Goal: Task Accomplishment & Management: Manage account settings

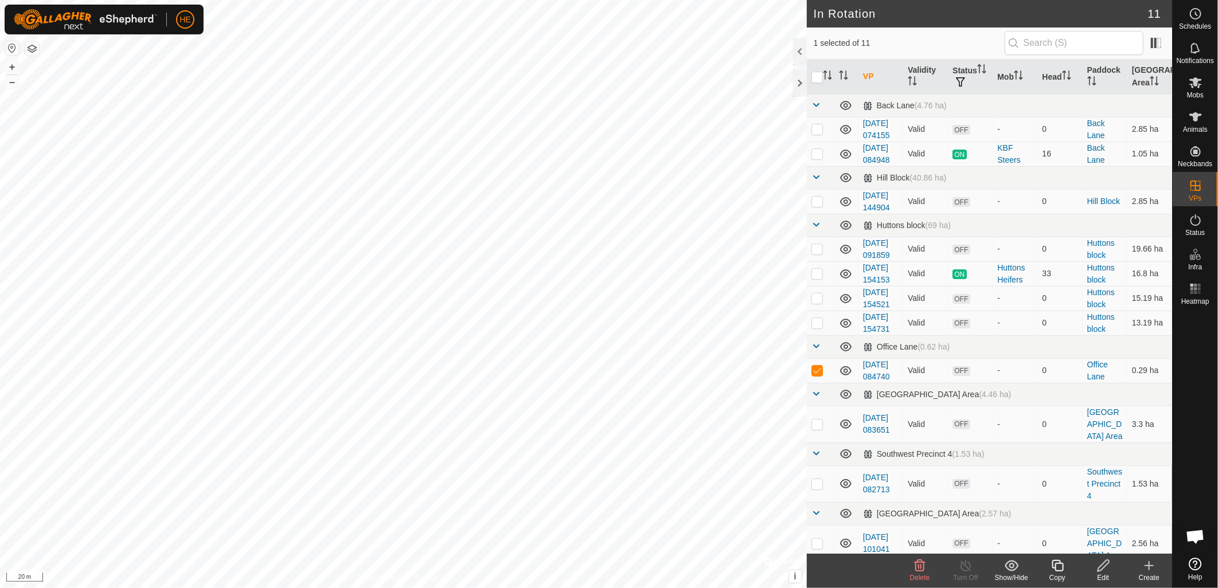
click at [1104, 568] on icon at bounding box center [1103, 565] width 11 height 11
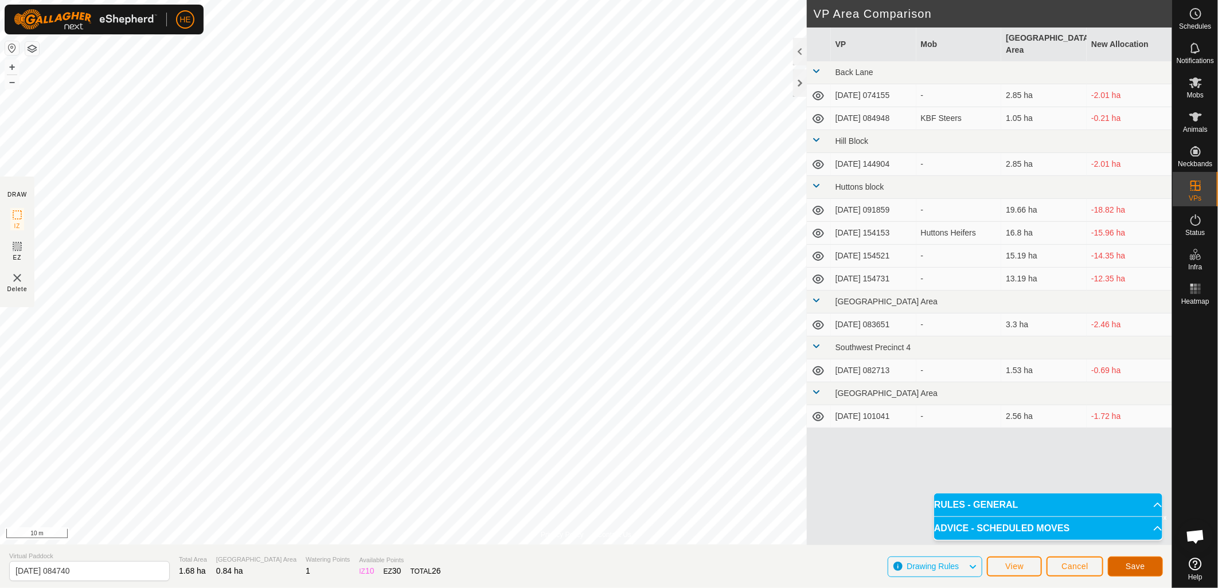
click at [1148, 565] on button "Save" at bounding box center [1135, 567] width 55 height 20
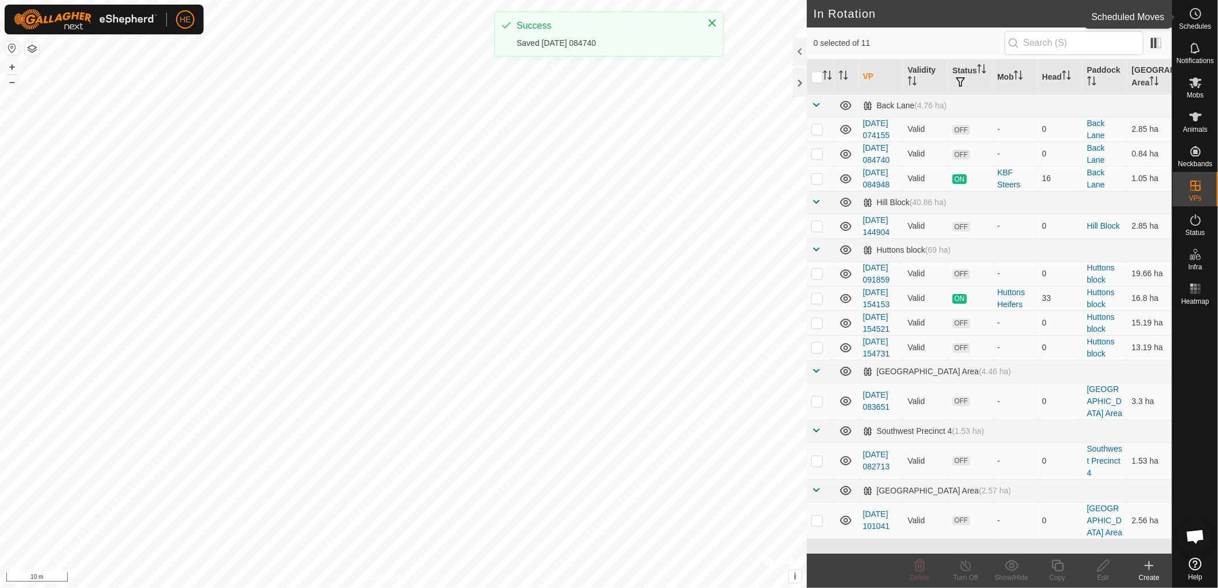
click at [1197, 9] on circle at bounding box center [1195, 14] width 10 height 10
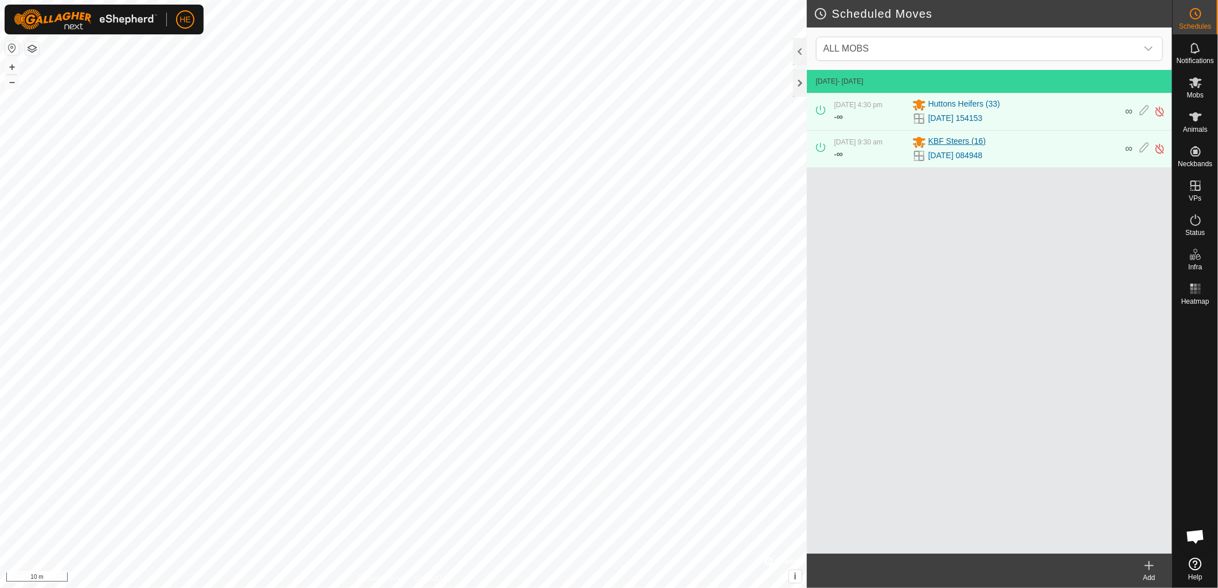
click at [958, 143] on span "KBF Steers (16)" at bounding box center [956, 142] width 57 height 14
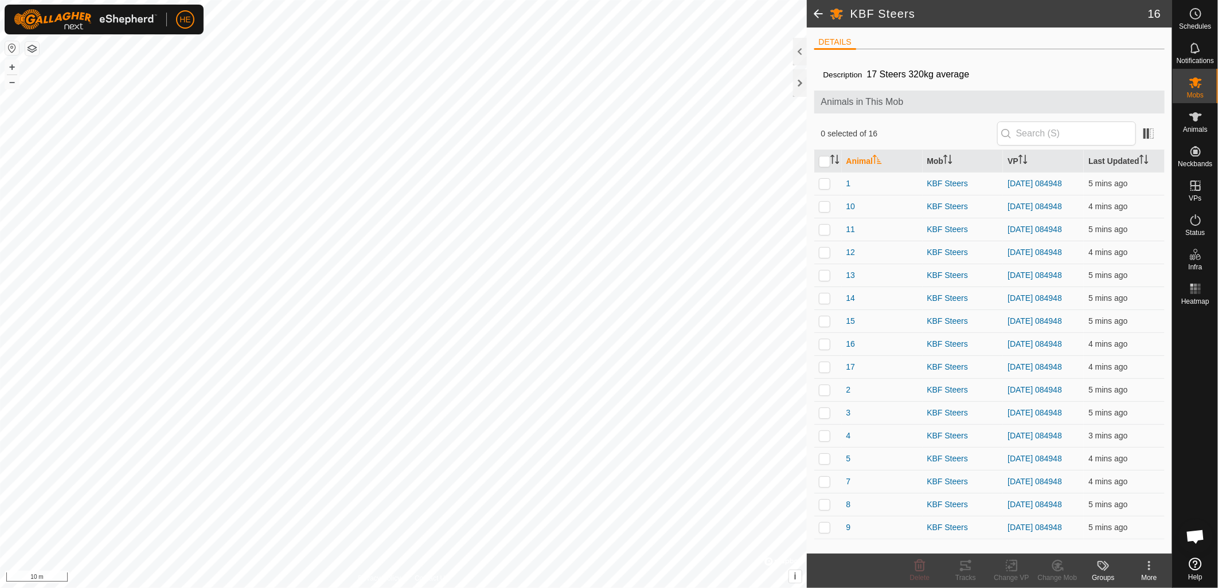
click at [818, 158] on th at bounding box center [828, 161] width 28 height 22
click at [822, 162] on input "checkbox" at bounding box center [824, 161] width 11 height 11
checkbox input "true"
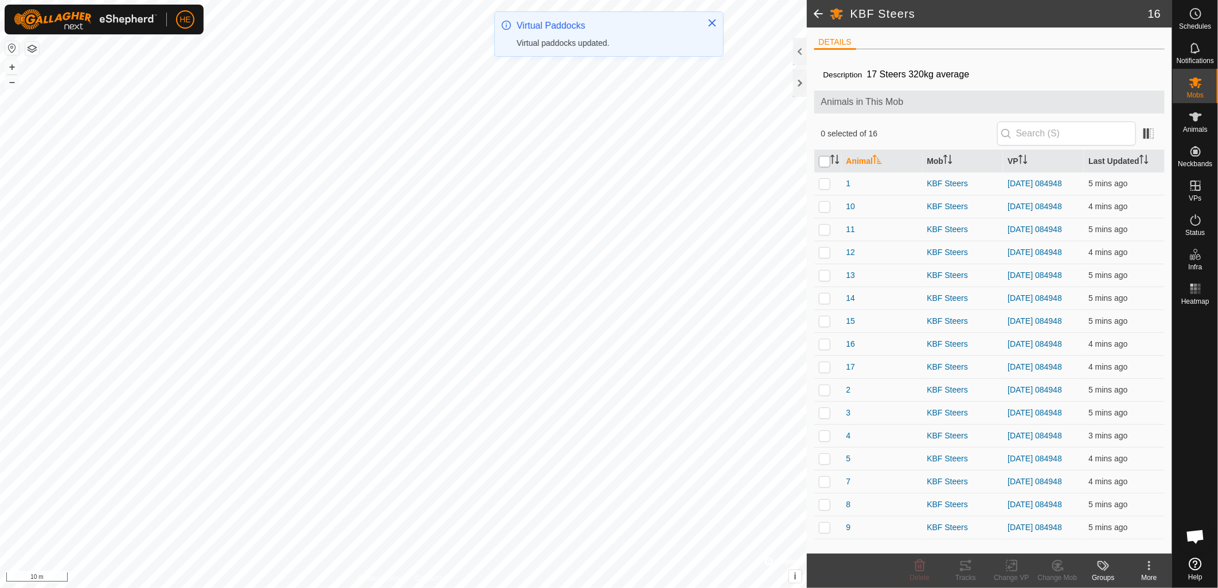
checkbox input "true"
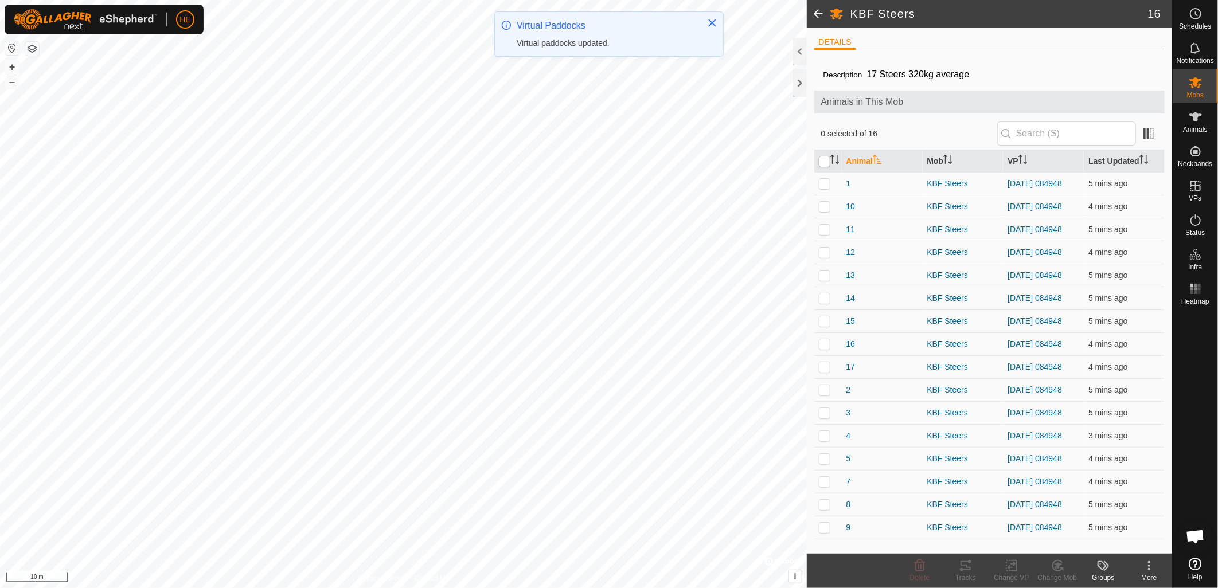
checkbox input "true"
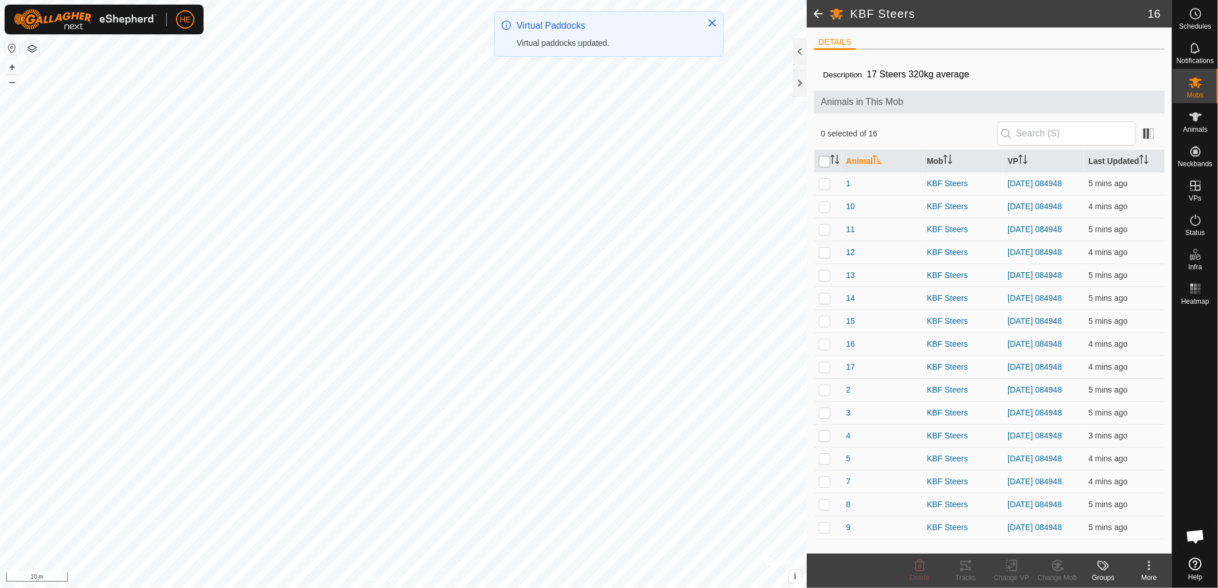
checkbox input "true"
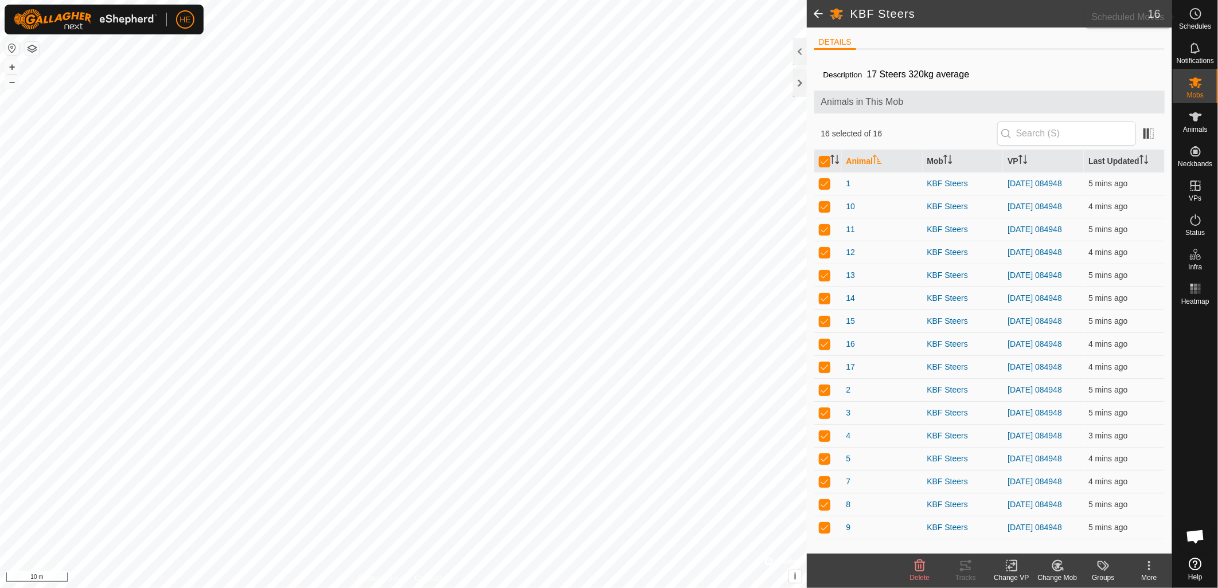
click at [1194, 20] on icon at bounding box center [1196, 14] width 14 height 14
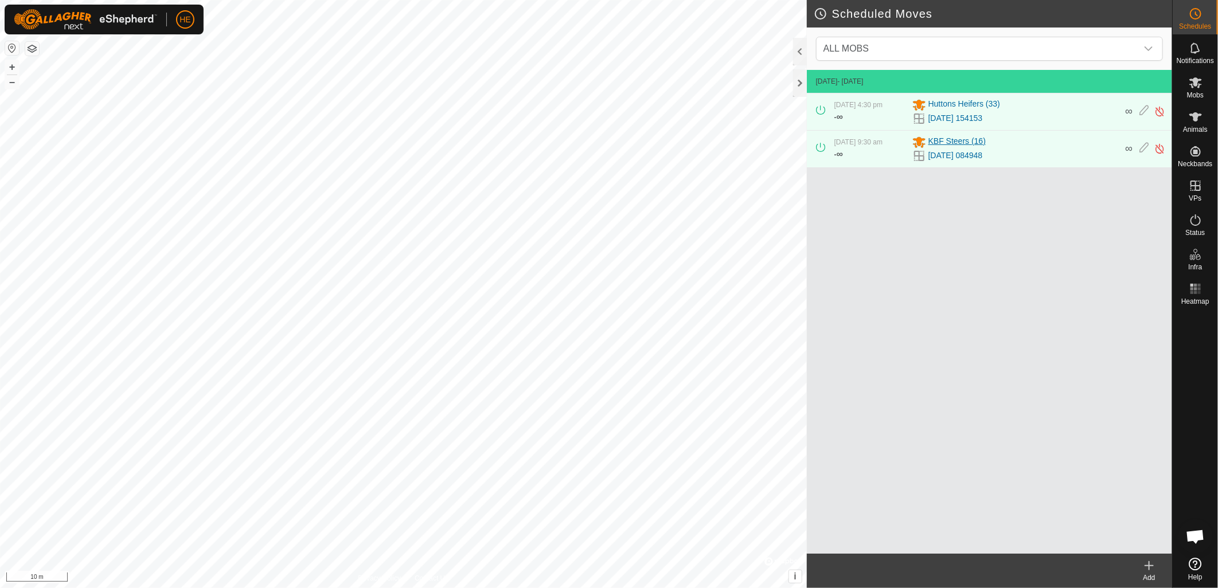
click at [952, 142] on span "KBF Steers (16)" at bounding box center [956, 142] width 57 height 14
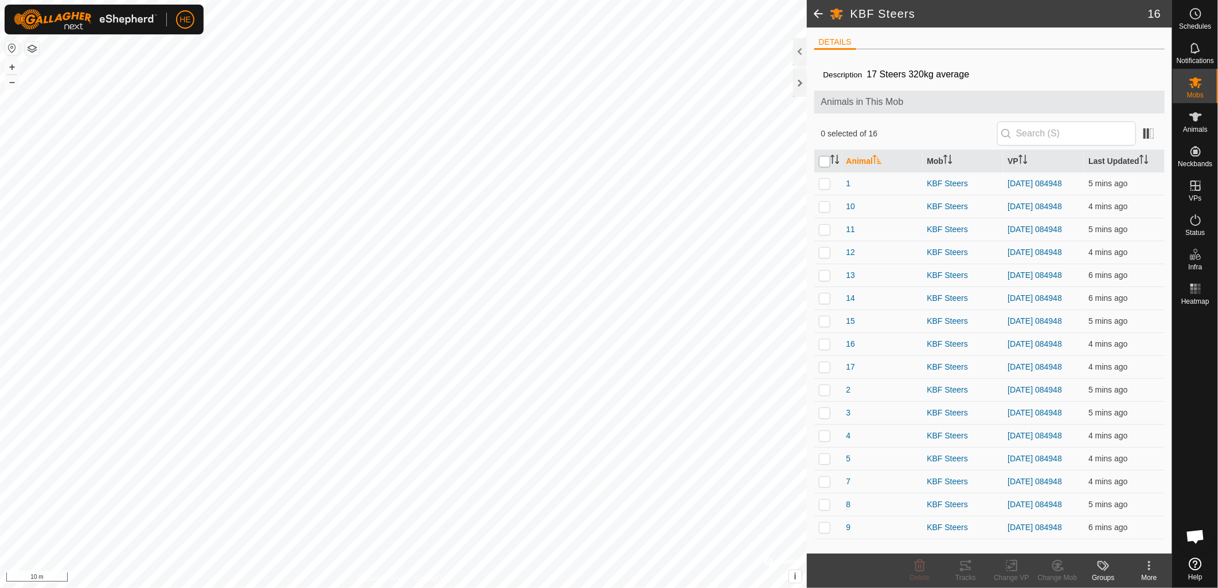
click at [823, 163] on input "checkbox" at bounding box center [824, 161] width 11 height 11
checkbox input "true"
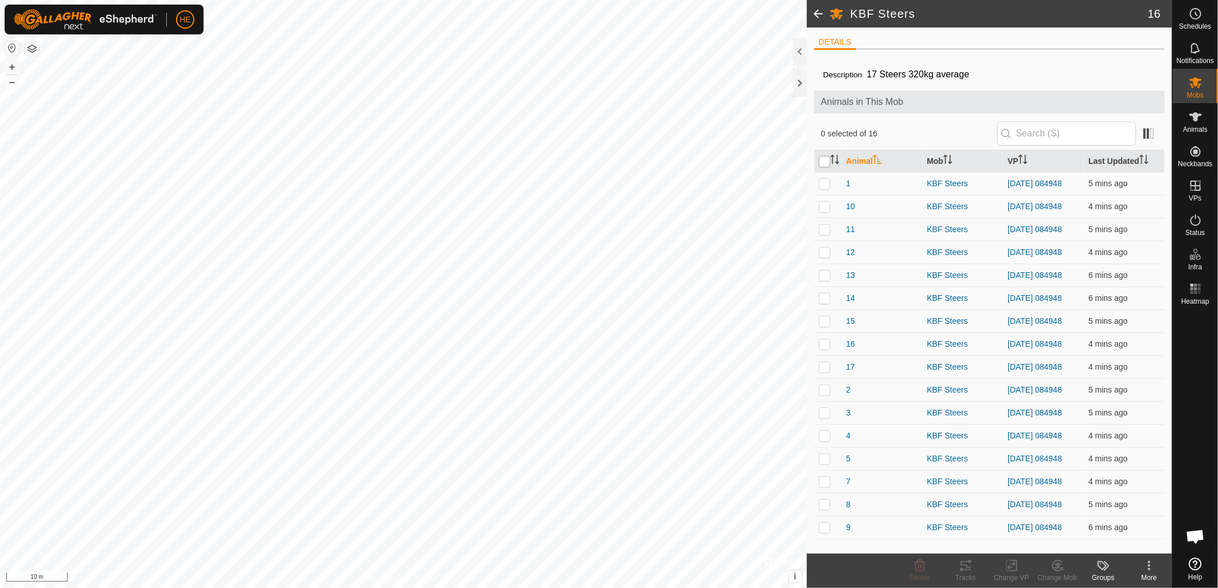
checkbox input "true"
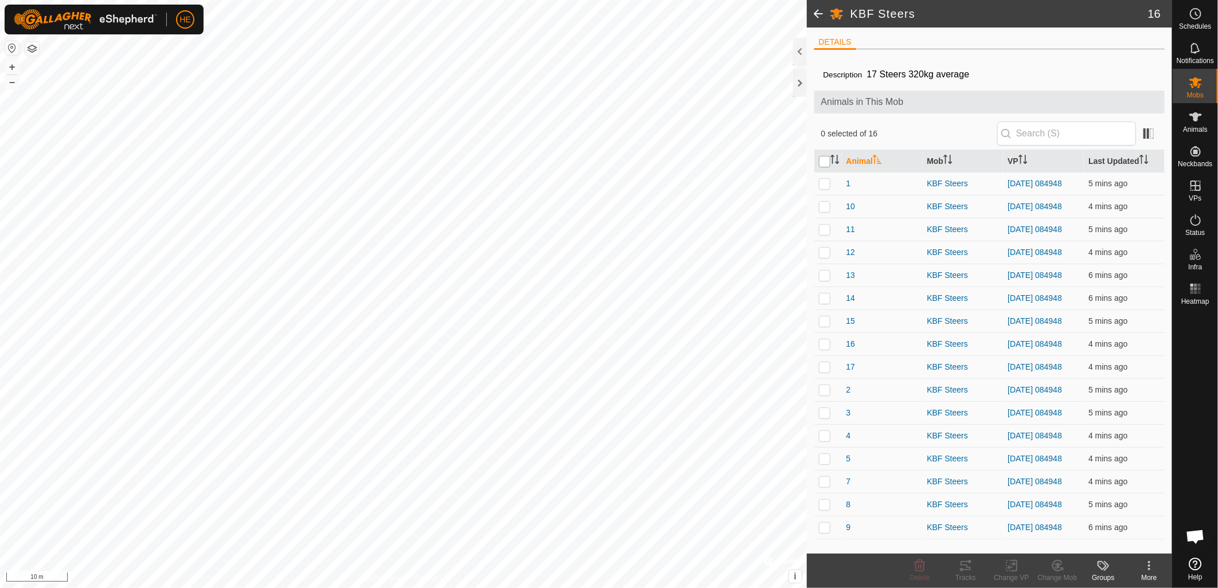
checkbox input "true"
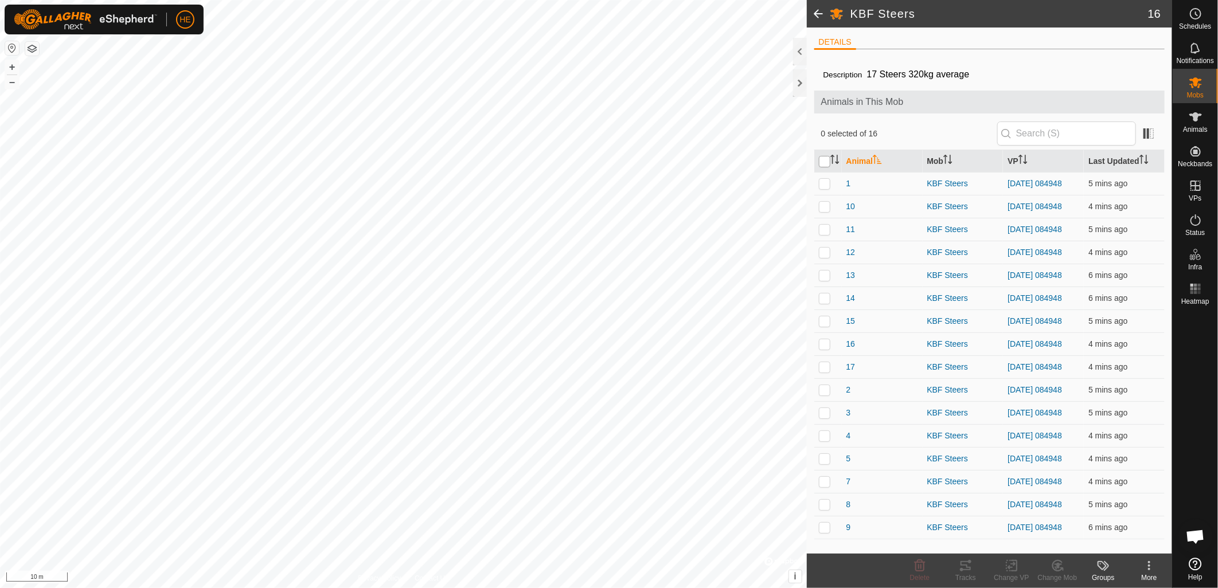
checkbox input "true"
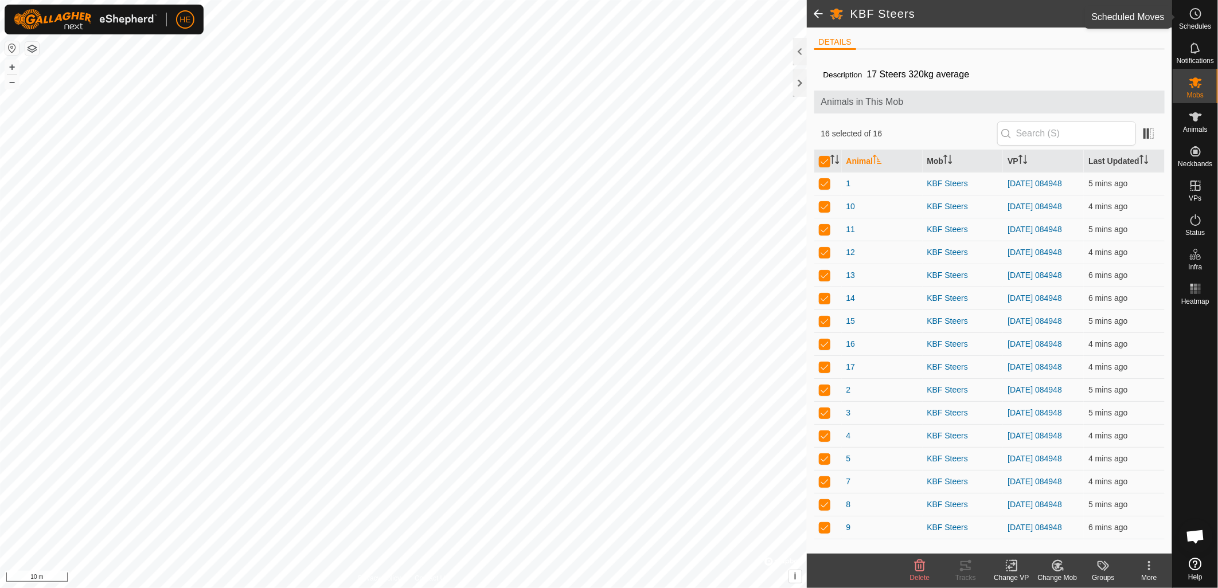
click at [1191, 15] on icon at bounding box center [1196, 14] width 14 height 14
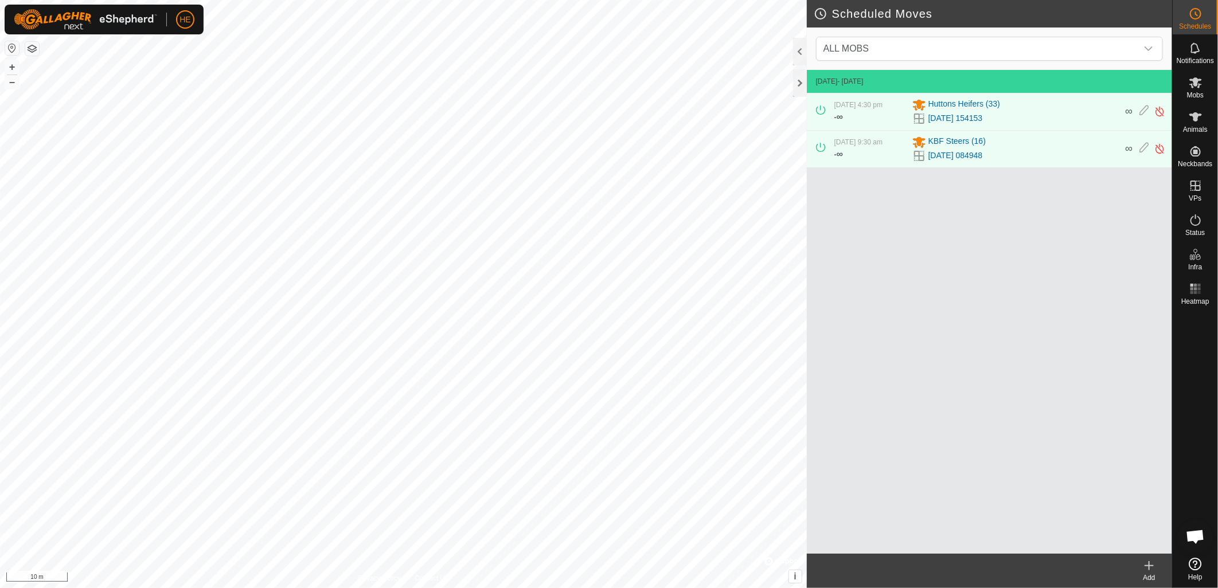
click at [1153, 567] on icon at bounding box center [1149, 566] width 14 height 14
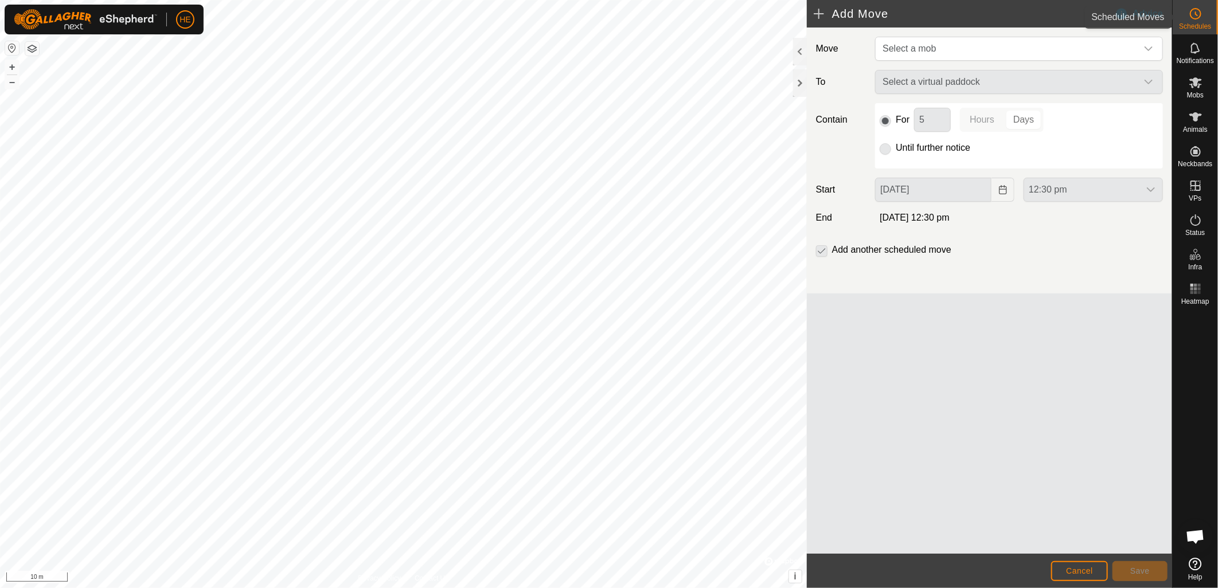
click at [1198, 18] on circle at bounding box center [1195, 14] width 10 height 10
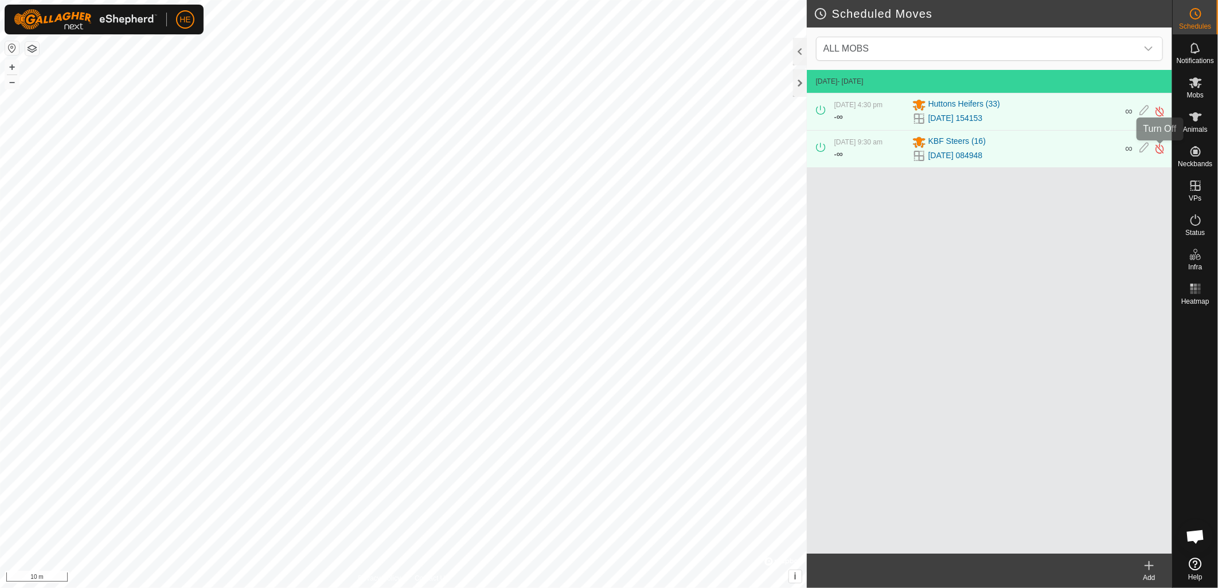
click at [1158, 150] on img at bounding box center [1159, 149] width 11 height 12
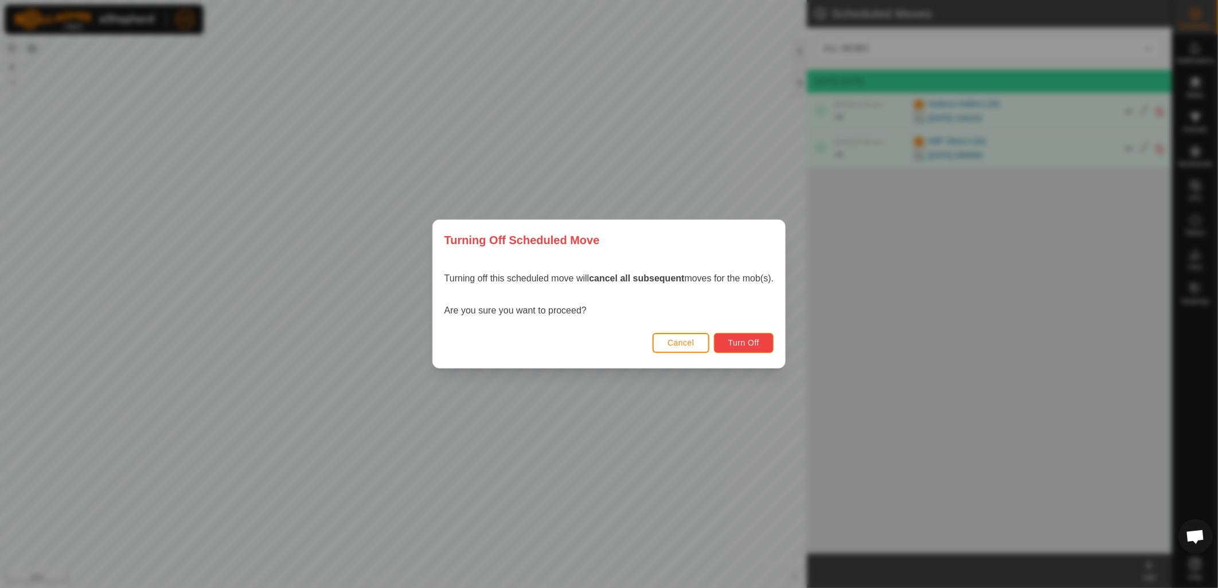
click at [753, 347] on button "Turn Off" at bounding box center [744, 343] width 60 height 20
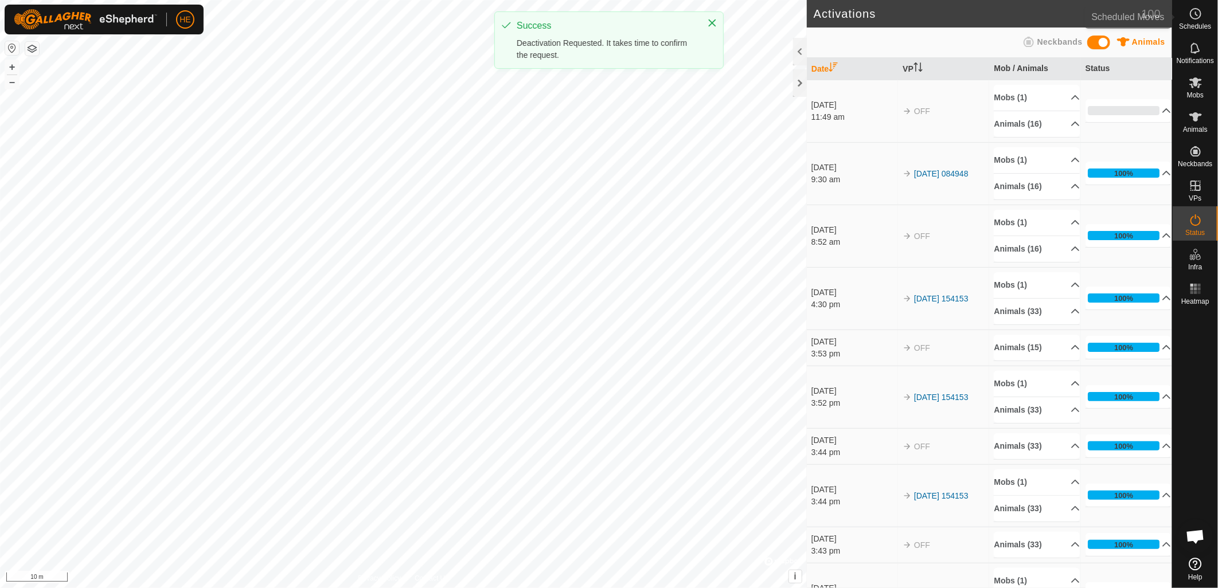
click at [1185, 15] on es-schedule-vp-svg-icon at bounding box center [1195, 14] width 21 height 18
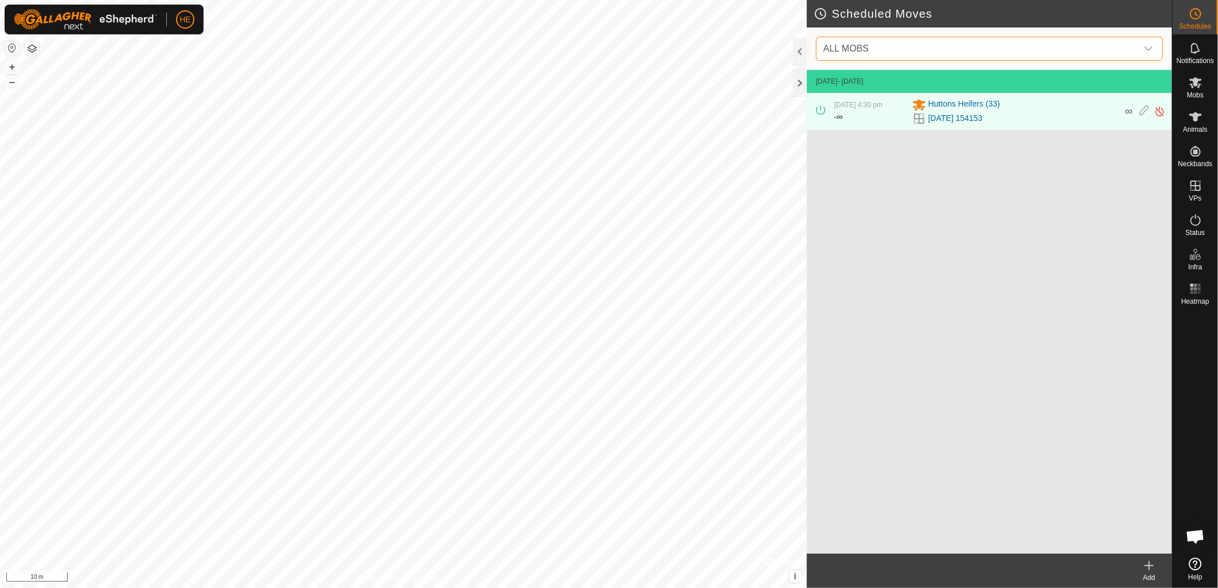
click at [850, 49] on span "ALL MOBS" at bounding box center [845, 49] width 45 height 10
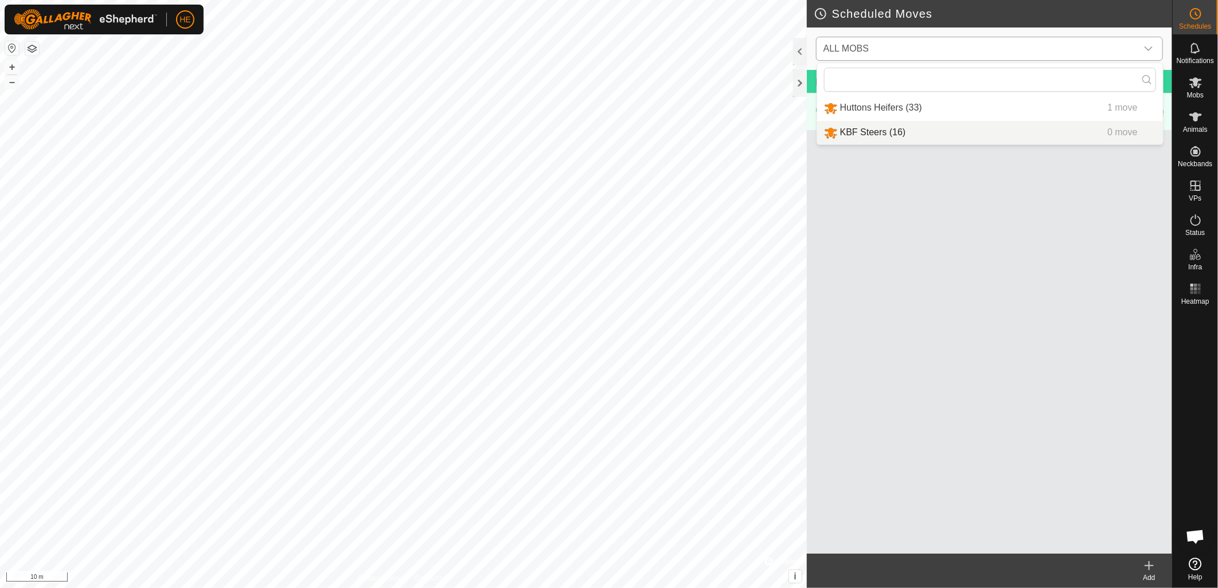
click at [874, 134] on li "KBF Steers (16) 0 move" at bounding box center [990, 133] width 346 height 24
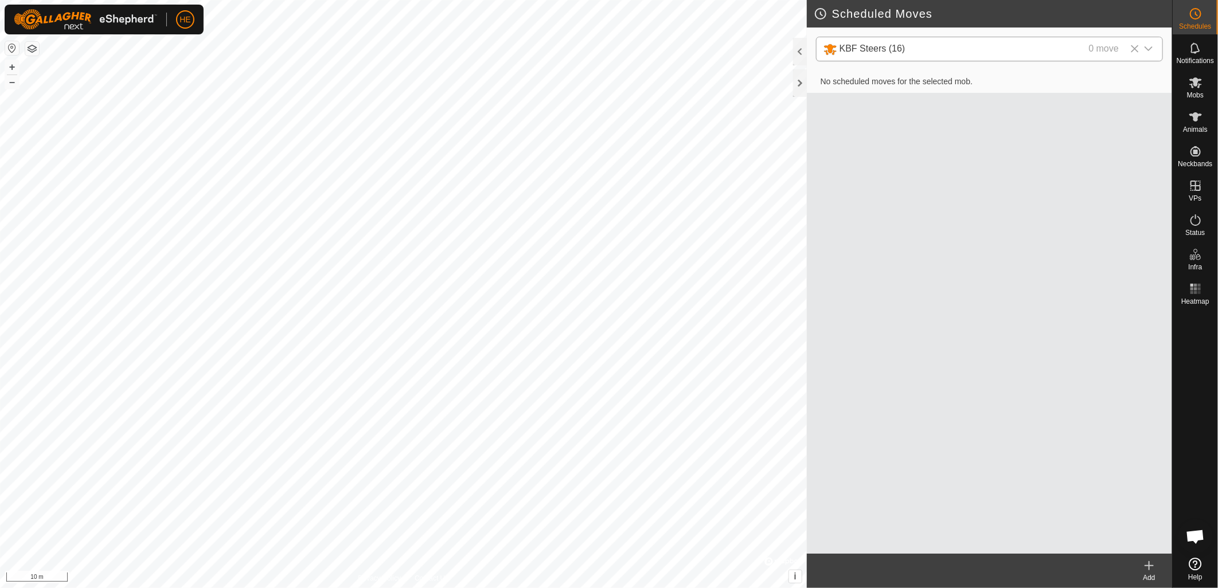
click at [1146, 569] on icon at bounding box center [1149, 566] width 14 height 14
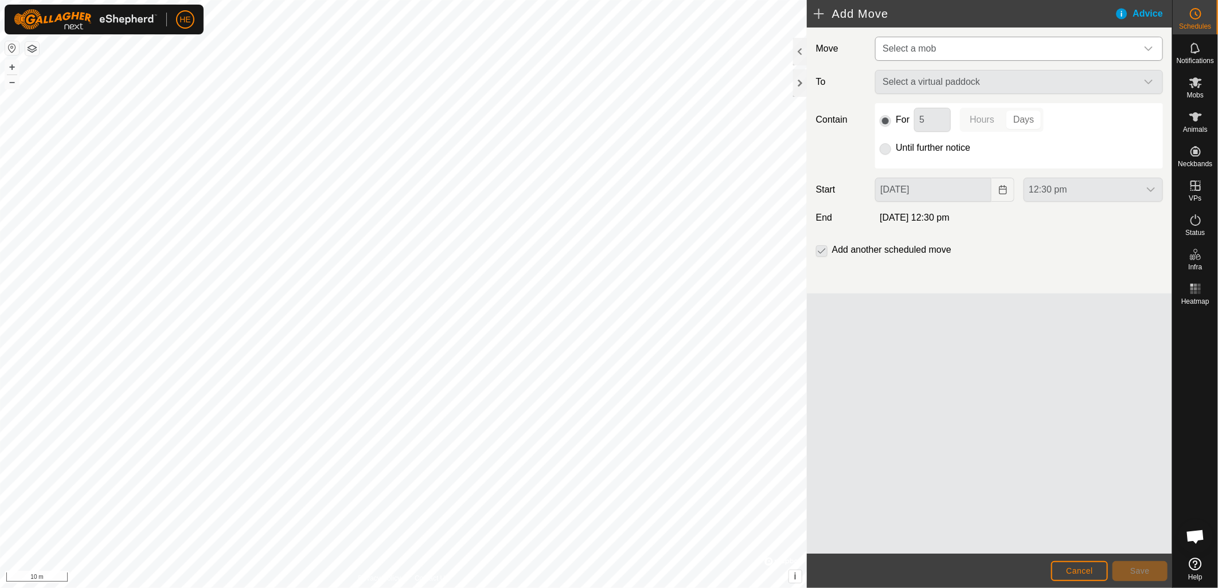
click at [965, 52] on span "Select a mob" at bounding box center [1007, 48] width 259 height 23
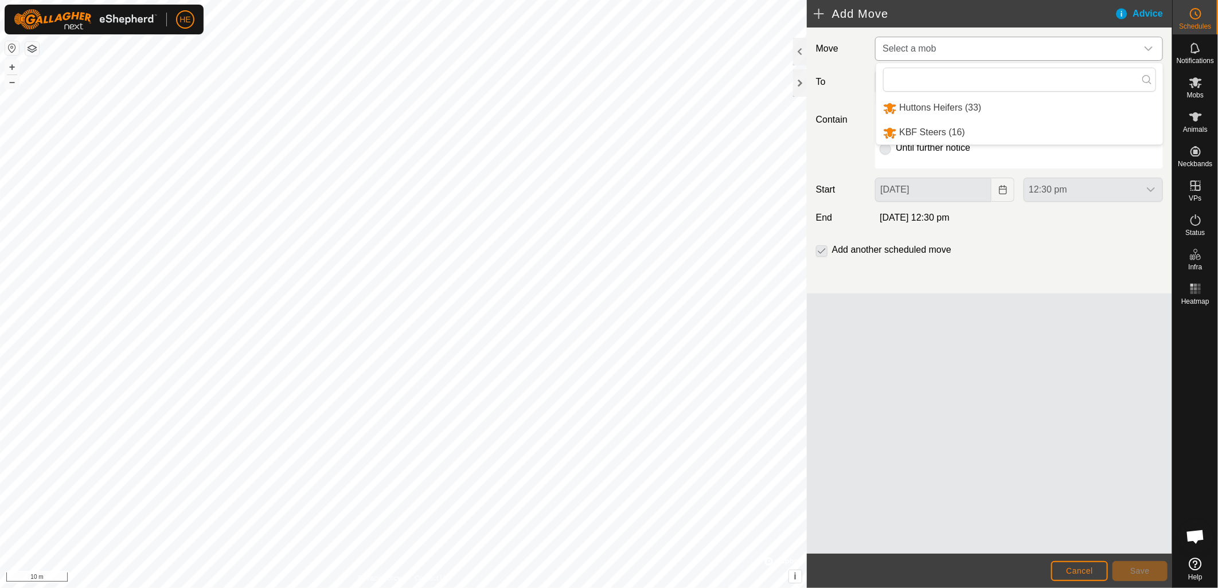
click at [959, 135] on li "KBF Steers (16)" at bounding box center [1019, 133] width 287 height 24
click at [994, 82] on span "Select a virtual paddock" at bounding box center [1007, 82] width 259 height 23
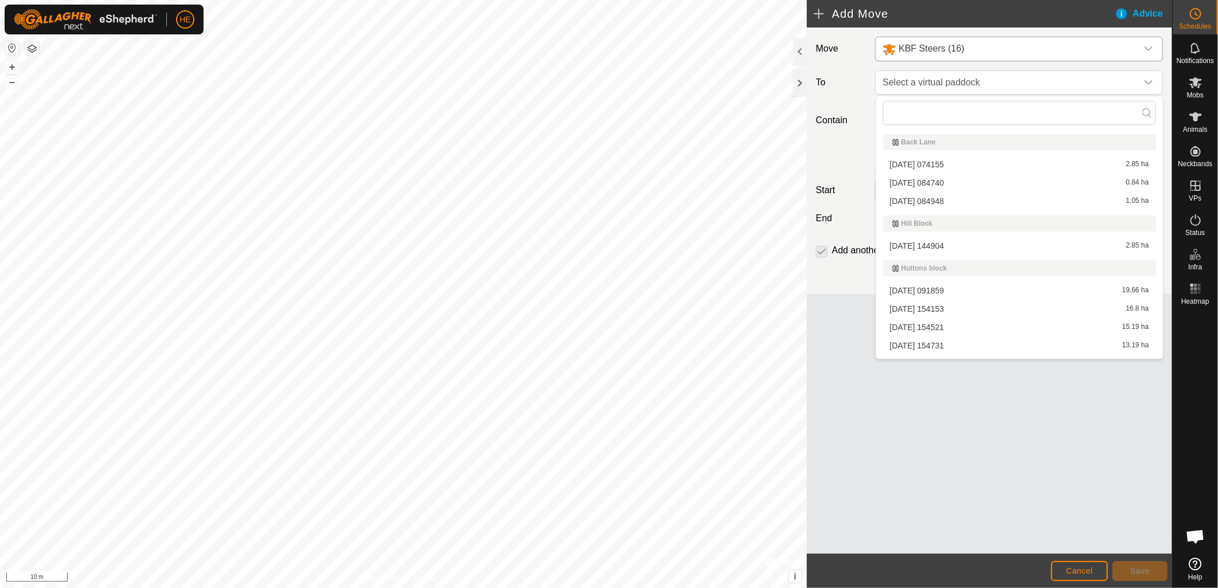
click at [931, 185] on li "2025-09-05 084740 0.84 ha" at bounding box center [1019, 182] width 273 height 17
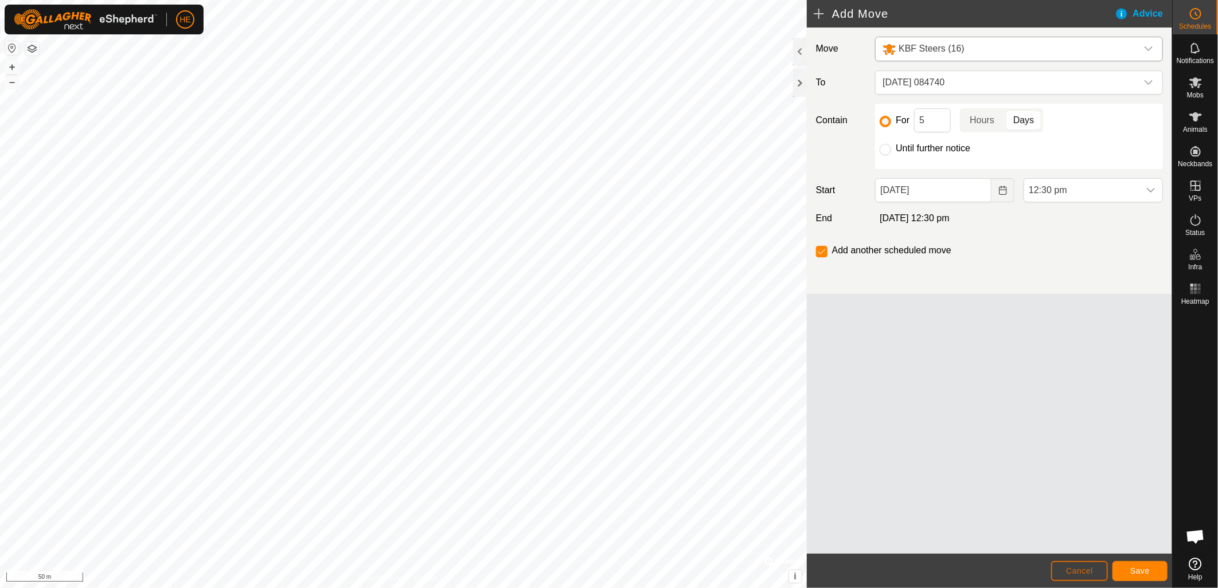
click at [1075, 568] on span "Cancel" at bounding box center [1079, 571] width 27 height 9
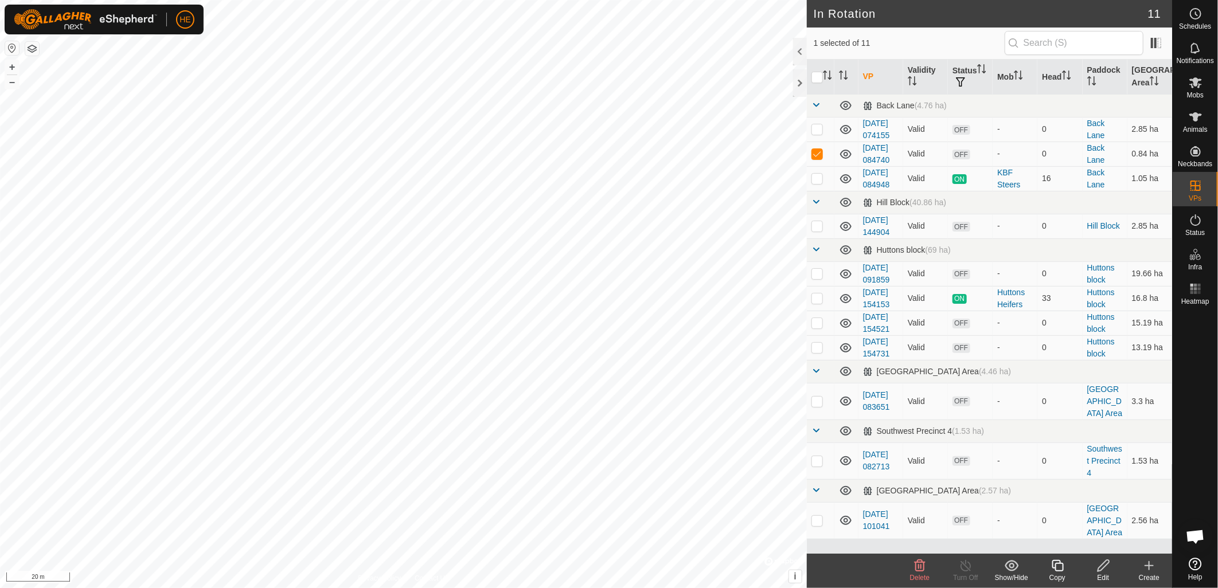
click at [1103, 568] on icon at bounding box center [1103, 566] width 14 height 14
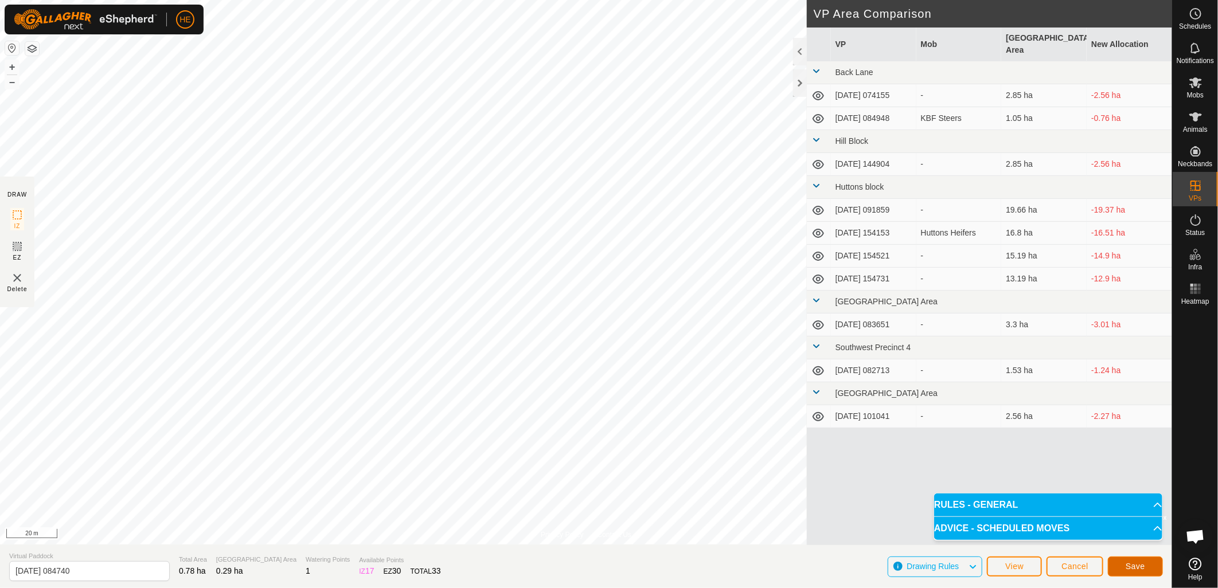
click at [1136, 572] on button "Save" at bounding box center [1135, 567] width 55 height 20
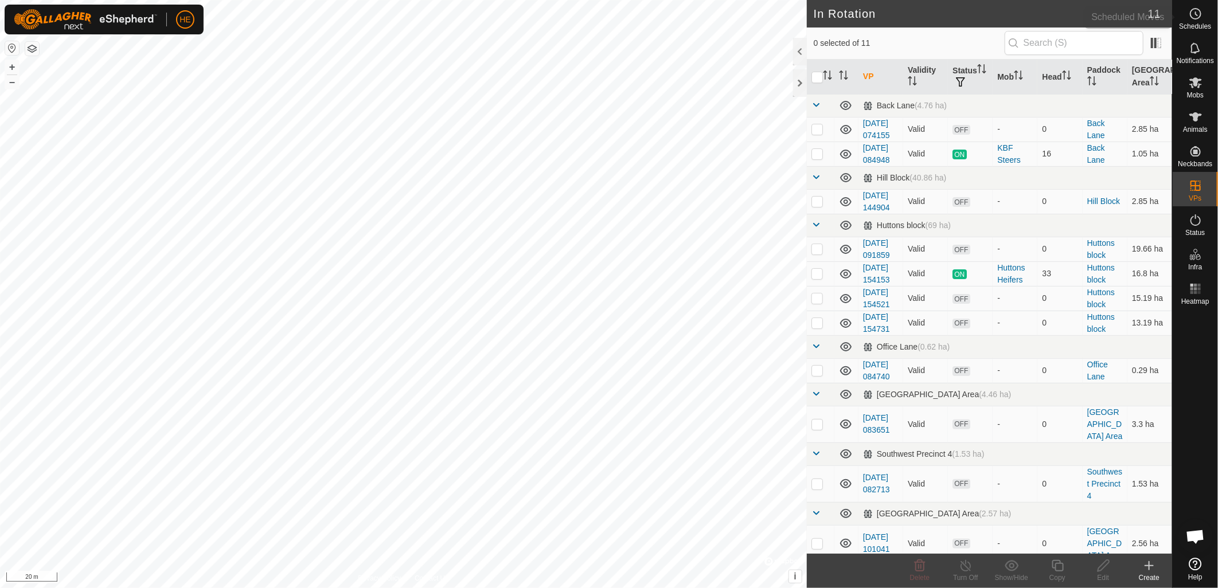
click at [1197, 17] on icon at bounding box center [1196, 14] width 14 height 14
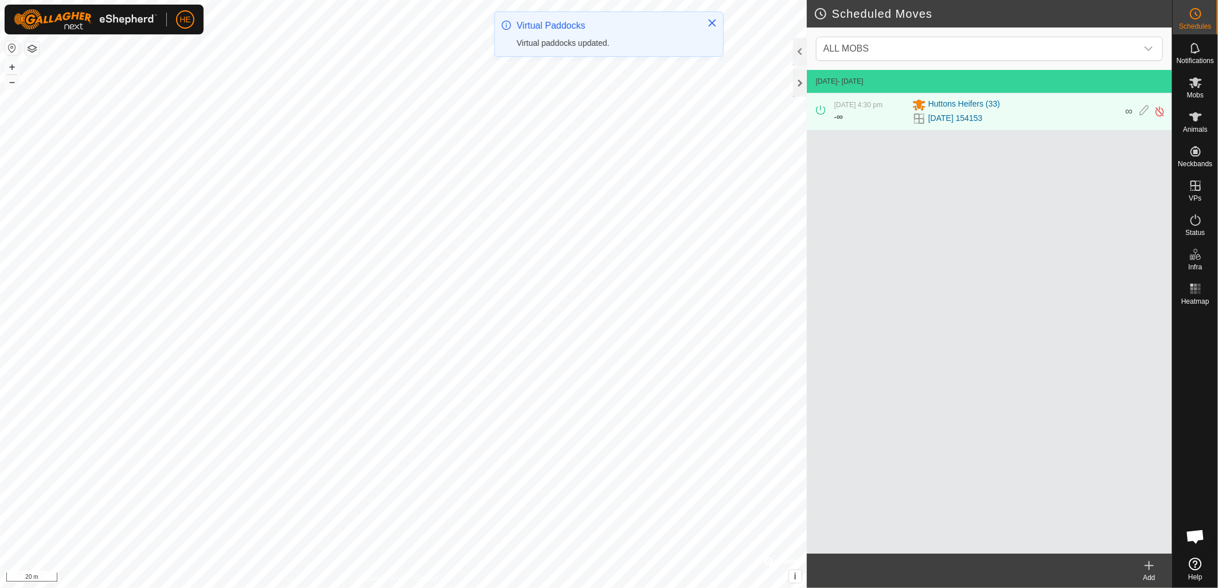
click at [1151, 573] on div "Add" at bounding box center [1149, 578] width 46 height 10
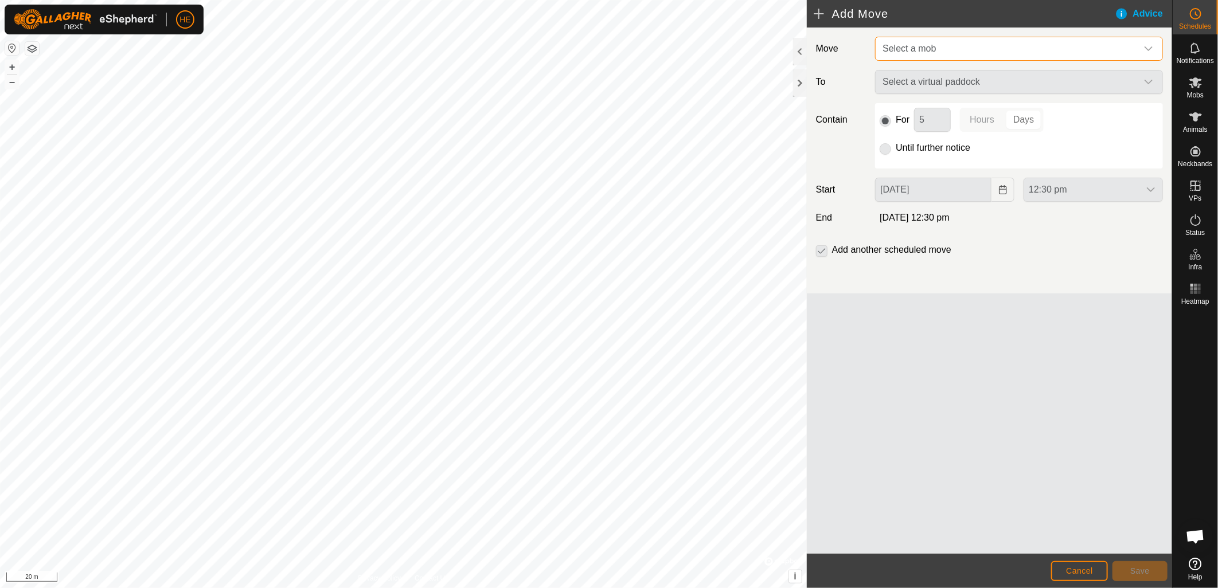
click at [933, 48] on span "Select a mob" at bounding box center [909, 49] width 53 height 10
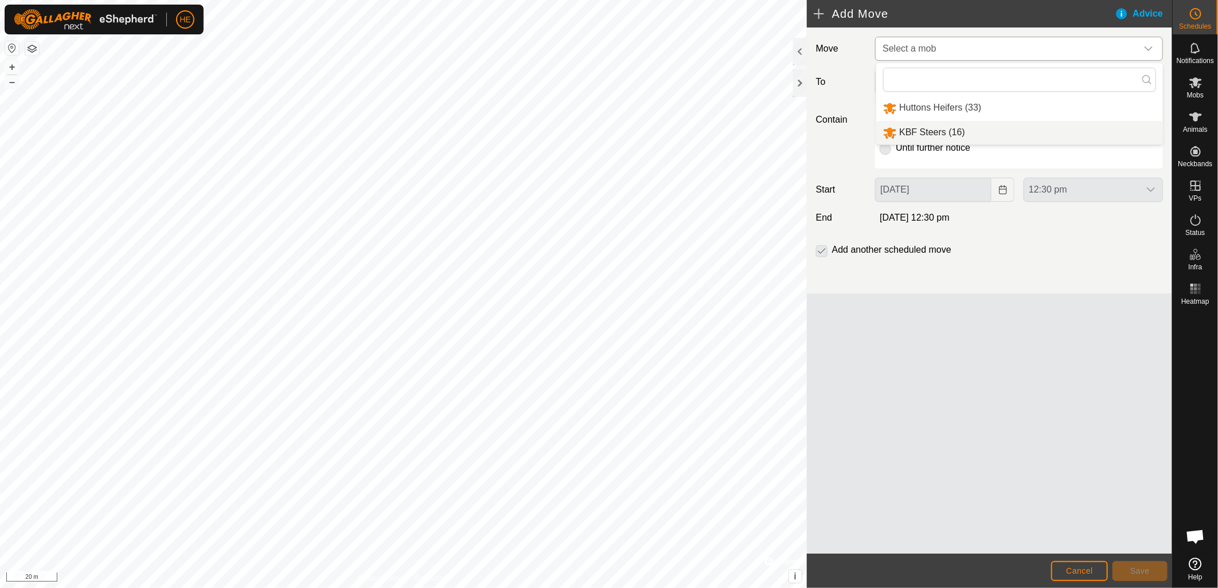
click at [933, 130] on li "KBF Steers (16)" at bounding box center [1019, 133] width 287 height 24
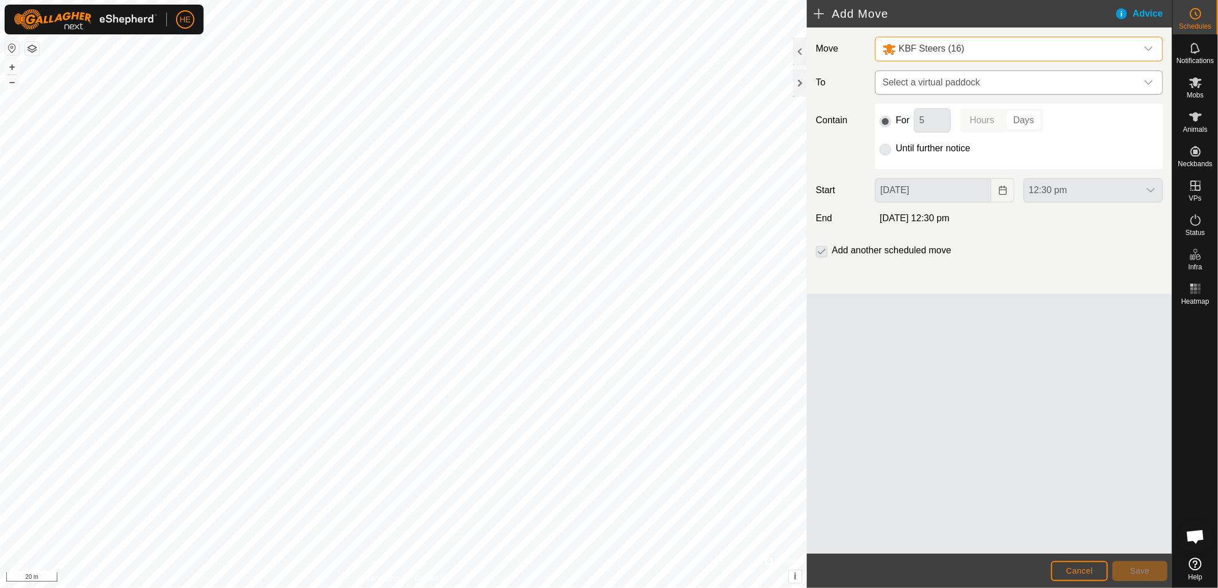
click at [919, 83] on span "Select a virtual paddock" at bounding box center [1007, 82] width 259 height 23
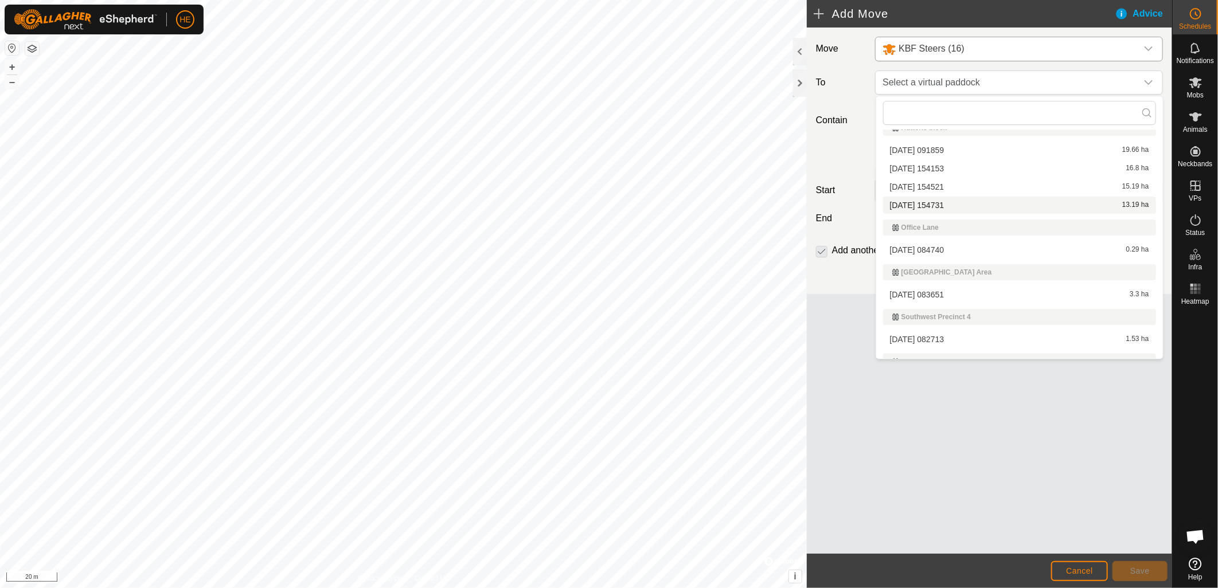
scroll to position [127, 0]
click at [919, 244] on li "2025-09-05 084740 0.29 ha" at bounding box center [1019, 244] width 273 height 17
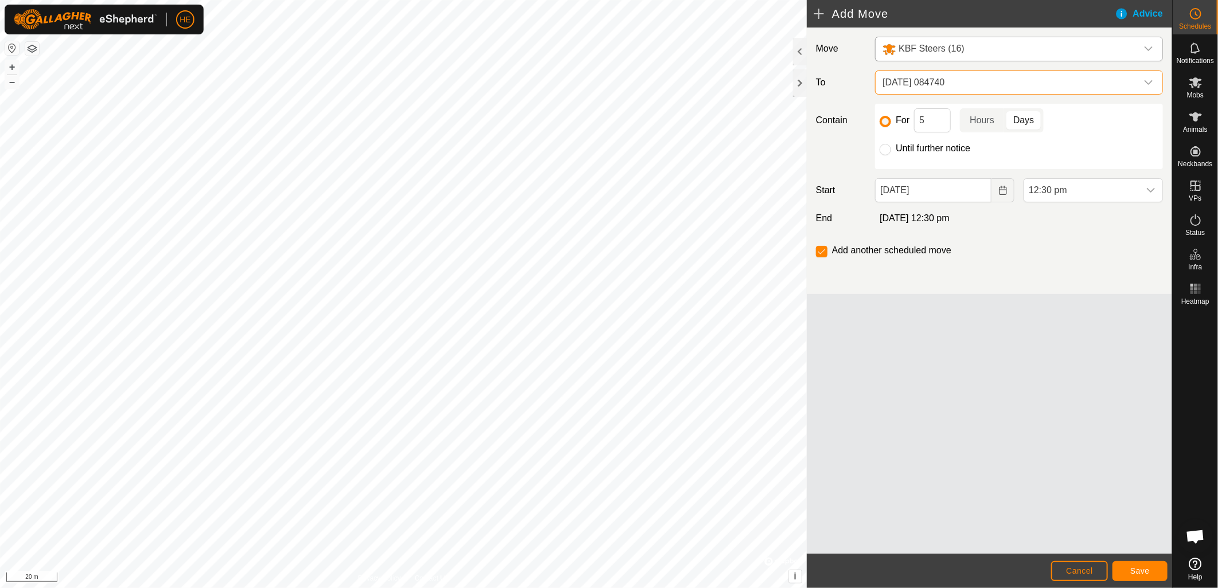
click at [893, 150] on div "Until further notice" at bounding box center [1019, 149] width 279 height 14
click at [885, 151] on input "Until further notice" at bounding box center [885, 149] width 11 height 11
radio input "true"
checkbox input "false"
click at [1128, 569] on button "Save" at bounding box center [1139, 571] width 55 height 20
